Goal: Information Seeking & Learning: Learn about a topic

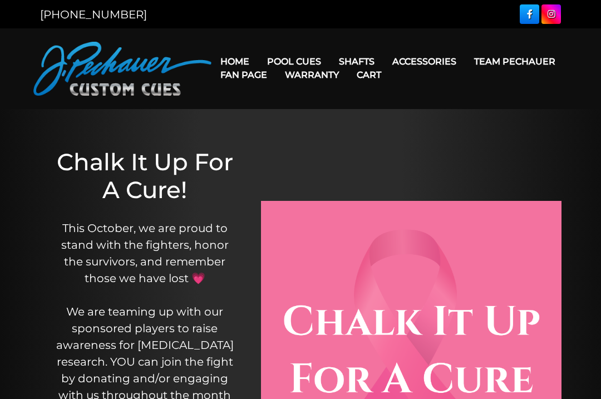
scroll to position [52, 0]
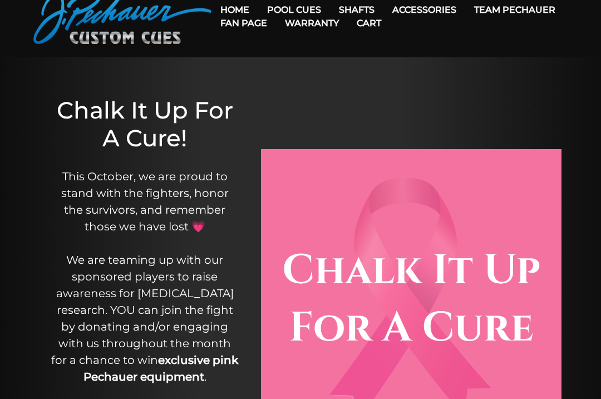
click at [348, 15] on link "Warranty" at bounding box center [312, 23] width 72 height 28
click at [348, 11] on link "Warranty" at bounding box center [312, 23] width 72 height 28
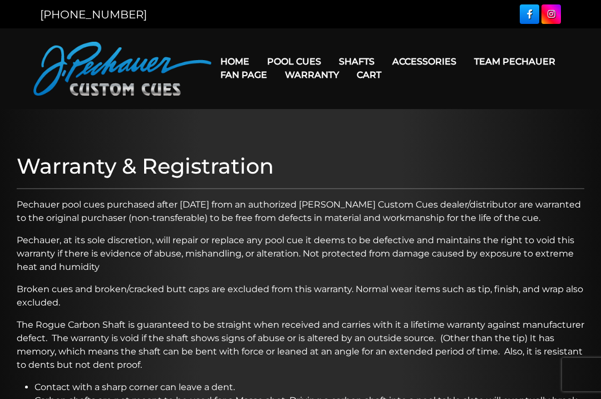
click at [348, 63] on link "Warranty" at bounding box center [312, 75] width 72 height 28
click at [485, 164] on link "Weight Screw System" at bounding box center [444, 156] width 120 height 16
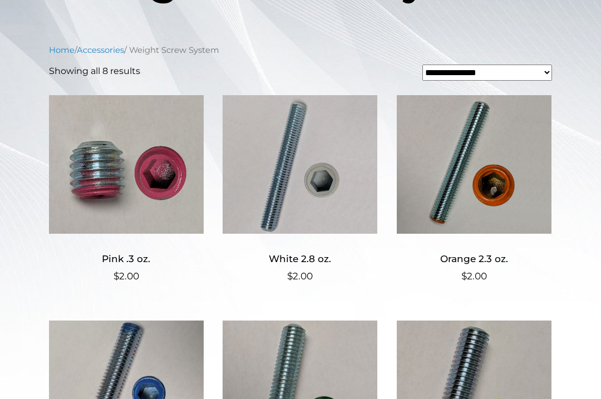
scroll to position [232, 0]
click at [245, 179] on img at bounding box center [299, 165] width 155 height 150
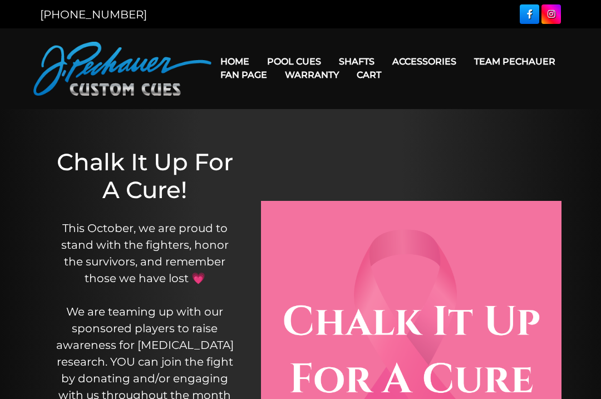
click at [485, 164] on link "Weight Screw System" at bounding box center [444, 156] width 120 height 16
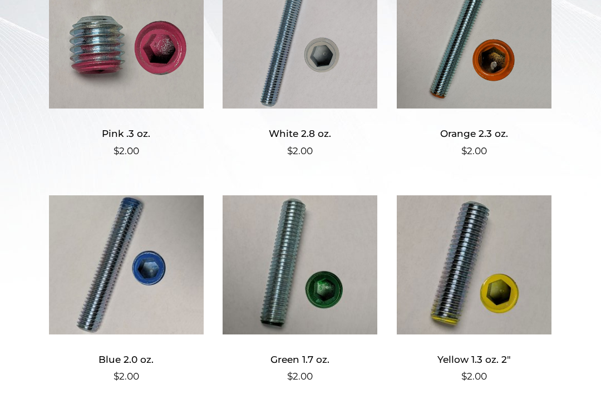
scroll to position [367, 0]
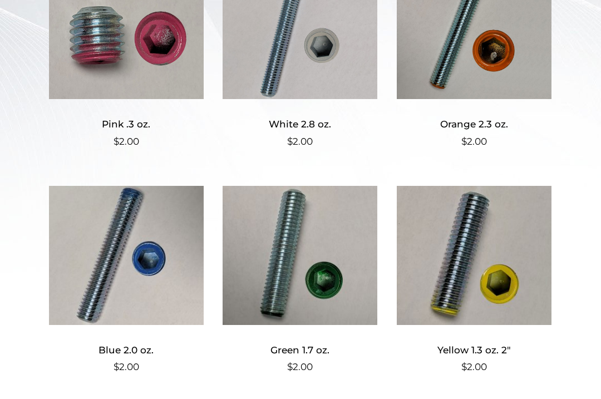
click at [82, 242] on img at bounding box center [126, 255] width 155 height 150
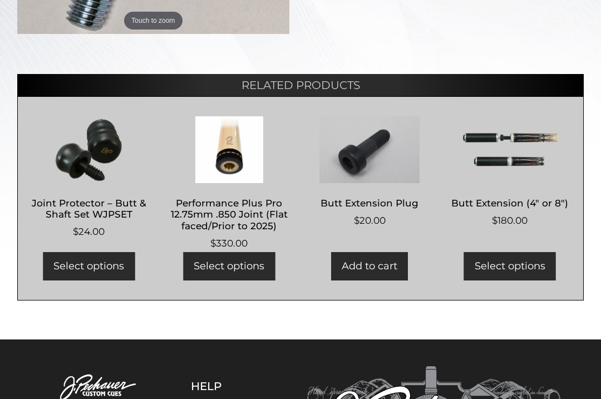
scroll to position [393, 0]
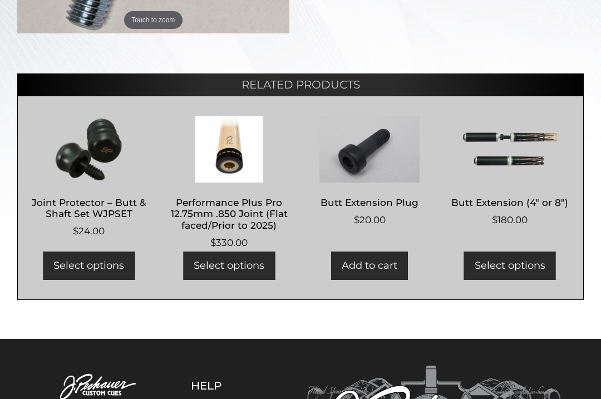
click at [359, 189] on link "Butt Extension Plug $ 20.00" at bounding box center [370, 172] width 120 height 112
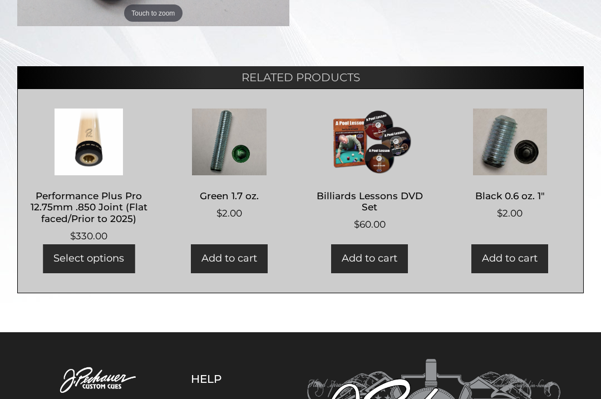
scroll to position [338, 0]
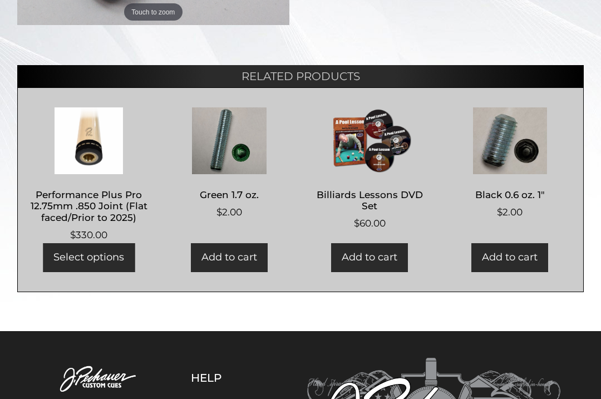
click at [225, 151] on img at bounding box center [229, 141] width 120 height 67
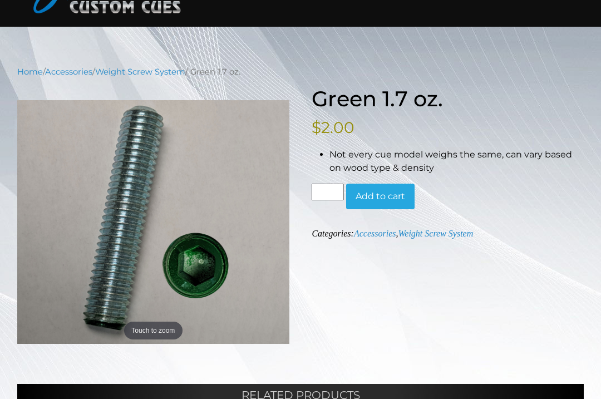
scroll to position [93, 0]
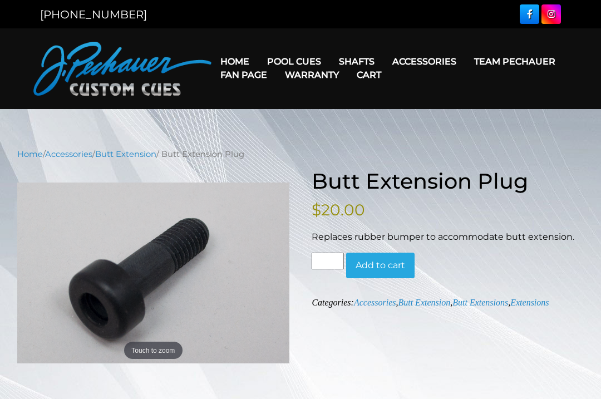
click at [75, 154] on link "Accessories" at bounding box center [68, 154] width 47 height 10
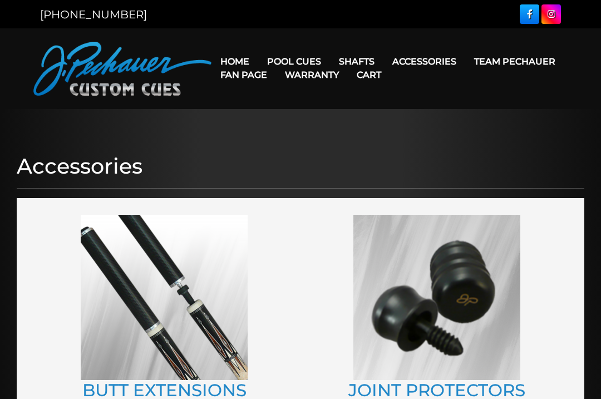
click at [348, 62] on link "Warranty" at bounding box center [312, 75] width 72 height 28
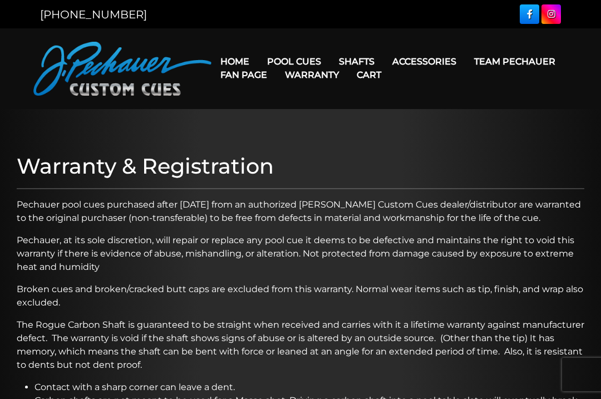
click at [434, 84] on link "Extensions" at bounding box center [444, 78] width 120 height 16
